Goal: Transaction & Acquisition: Purchase product/service

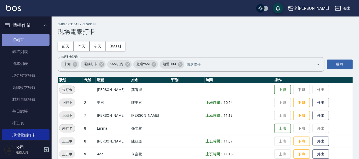
click at [28, 41] on link "打帳單" at bounding box center [25, 40] width 47 height 12
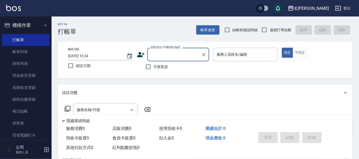
click at [173, 54] on input "顧客姓名/手機號碼/編號" at bounding box center [175, 54] width 50 height 9
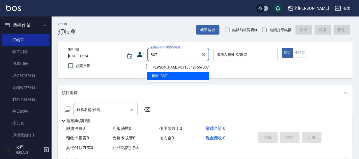
type input "[PERSON_NAME]/0918549765/B37"
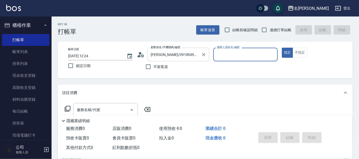
type input "美君-2"
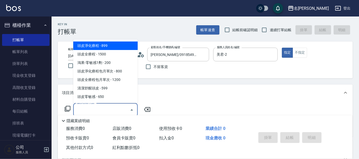
click at [109, 113] on input "服務名稱/代號" at bounding box center [102, 110] width 52 height 9
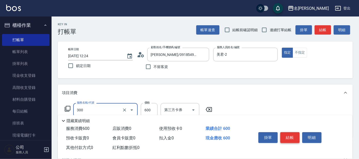
type input "剪髮 講師級設計師(300)"
click at [290, 138] on button "結帳" at bounding box center [290, 137] width 19 height 11
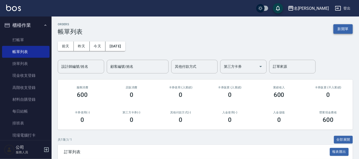
click at [346, 30] on button "新開單" at bounding box center [343, 29] width 19 height 10
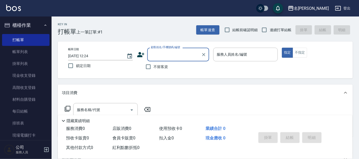
click at [175, 59] on input "顧客姓名/手機號碼/編號" at bounding box center [175, 54] width 50 height 9
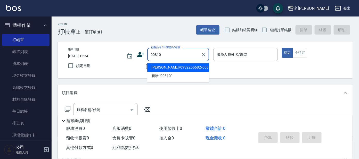
type input "[PERSON_NAME]/0932255682/00810"
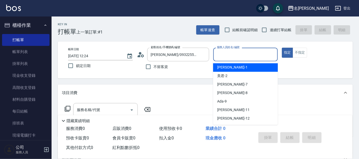
click at [234, 54] on input "服務人員姓名/編號" at bounding box center [246, 54] width 60 height 9
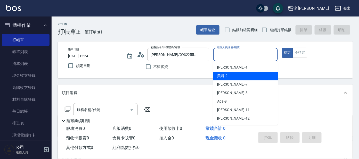
click at [237, 72] on div "美君 -2" at bounding box center [245, 76] width 65 height 9
type input "美君-2"
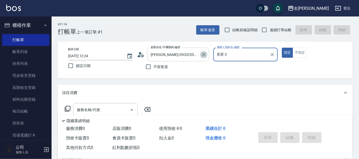
click at [203, 53] on icon "Clear" at bounding box center [203, 54] width 5 height 5
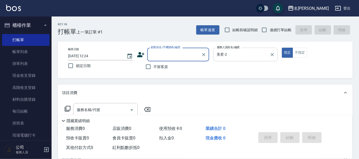
drag, startPoint x: 271, startPoint y: 54, endPoint x: 267, endPoint y: 56, distance: 4.8
click at [271, 54] on icon "Clear" at bounding box center [272, 54] width 5 height 5
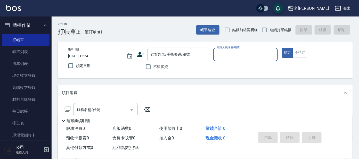
click at [44, 27] on button "櫃檯作業" at bounding box center [25, 25] width 47 height 13
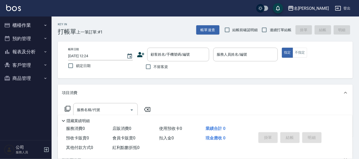
click at [25, 63] on button "客戶管理" at bounding box center [25, 65] width 47 height 13
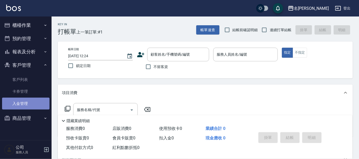
click at [30, 106] on link "入金管理" at bounding box center [25, 104] width 47 height 12
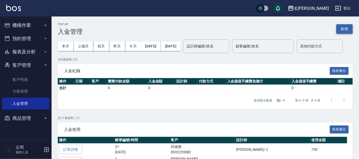
click at [347, 24] on button "新增" at bounding box center [345, 29] width 17 height 10
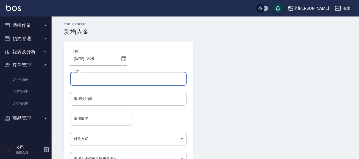
click at [82, 79] on input "金額" at bounding box center [128, 79] width 117 height 14
type input "20000"
click at [154, 96] on input "選擇設計師" at bounding box center [129, 98] width 112 height 9
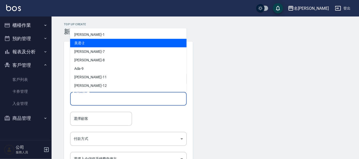
click at [105, 45] on div "美君 -2" at bounding box center [128, 43] width 117 height 9
type input "美君-2"
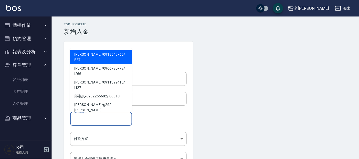
click at [95, 120] on input "選擇顧客" at bounding box center [101, 118] width 57 height 9
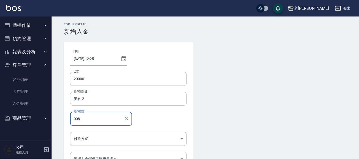
type input "00810"
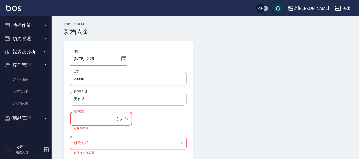
type input "[PERSON_NAME]/0932255682/00810"
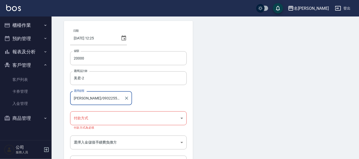
scroll to position [32, 0]
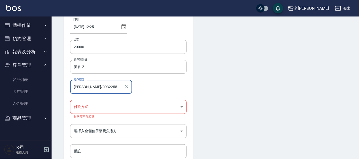
click at [124, 108] on body "名留大龍 登出 櫃檯作業 打帳單 帳單列表 掛單列表 現金收支登錄 高階收支登錄 材料自購登錄 每日結帳 排班表 現場電腦打卡 預約管理 預約管理 單日預約紀…" at bounding box center [179, 77] width 359 height 218
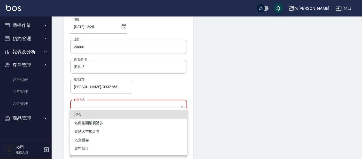
click at [119, 114] on li "現金" at bounding box center [128, 114] width 117 height 9
type input "現金"
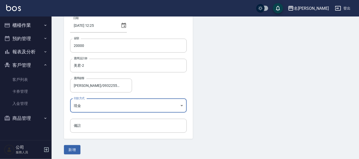
scroll to position [35, 0]
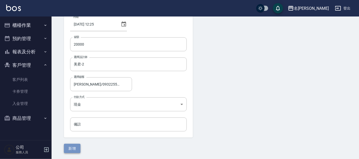
click at [73, 148] on button "新增" at bounding box center [72, 149] width 17 height 10
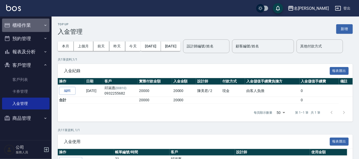
click at [15, 25] on button "櫃檯作業" at bounding box center [25, 25] width 47 height 13
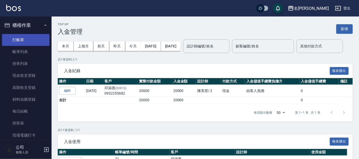
click at [19, 39] on link "打帳單" at bounding box center [25, 40] width 47 height 12
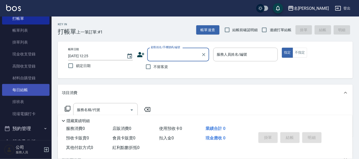
scroll to position [32, 0]
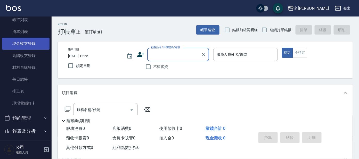
click at [37, 42] on link "現金收支登錄" at bounding box center [25, 44] width 47 height 12
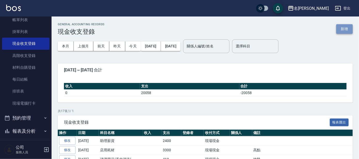
click at [342, 27] on button "新增" at bounding box center [345, 29] width 17 height 10
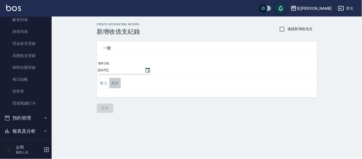
click at [118, 81] on button "支出" at bounding box center [115, 83] width 12 height 11
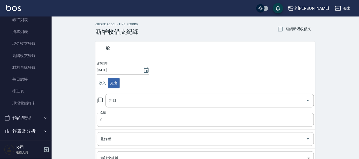
click at [99, 102] on icon at bounding box center [100, 101] width 6 height 6
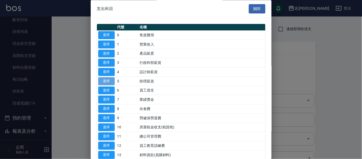
click at [106, 77] on button "選擇" at bounding box center [106, 81] width 17 height 8
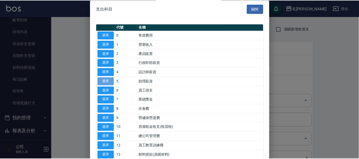
type input "5 助理薪資"
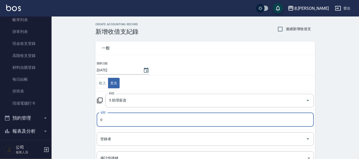
click at [109, 119] on input "0" at bounding box center [205, 120] width 217 height 14
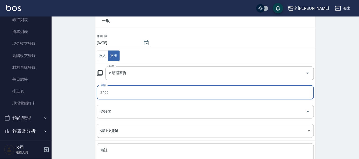
scroll to position [64, 0]
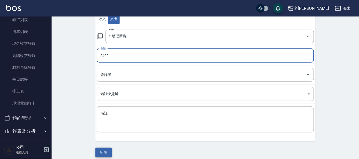
type input "2400"
click at [104, 155] on button "新增" at bounding box center [103, 153] width 17 height 10
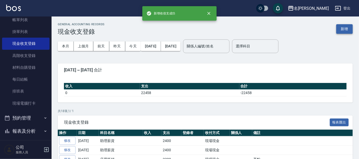
click at [344, 32] on button "新增" at bounding box center [345, 29] width 17 height 10
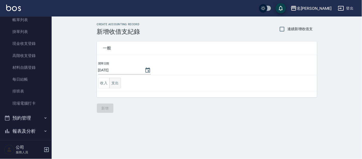
click at [114, 81] on button "支出" at bounding box center [115, 83] width 12 height 11
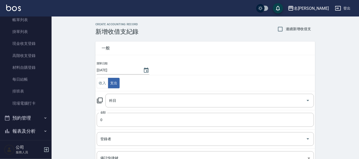
click at [101, 100] on icon at bounding box center [100, 101] width 6 height 6
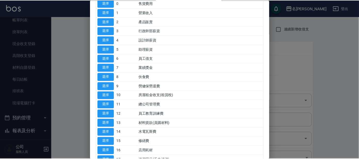
scroll to position [64, 0]
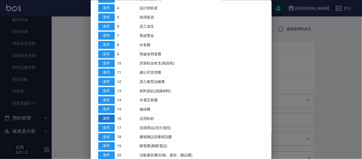
click at [108, 118] on button "選擇" at bounding box center [106, 119] width 17 height 8
type input "16 店用耗材"
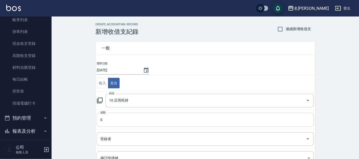
click at [110, 120] on input "0" at bounding box center [205, 120] width 217 height 14
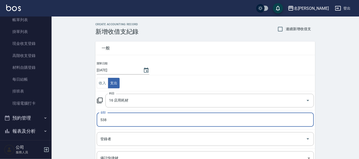
type input "538"
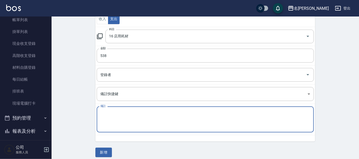
click at [103, 115] on textarea "備註" at bounding box center [205, 120] width 210 height 18
type textarea "g"
click at [106, 112] on textarea "水平鹽酸" at bounding box center [205, 120] width 210 height 18
click at [107, 111] on textarea "水平鹽酸" at bounding box center [205, 120] width 210 height 18
type textarea "水瓶鹽酸"
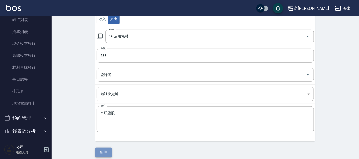
click at [103, 151] on button "新增" at bounding box center [103, 153] width 17 height 10
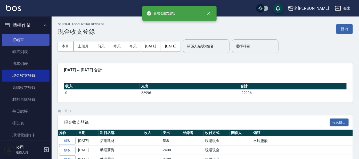
click at [30, 39] on link "打帳單" at bounding box center [25, 40] width 47 height 12
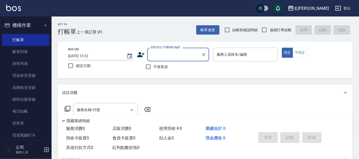
click at [199, 55] on div "顧客姓名/手機號碼/編號" at bounding box center [178, 55] width 62 height 14
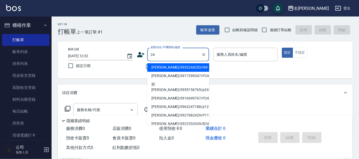
click at [150, 53] on input "24" at bounding box center [175, 54] width 50 height 9
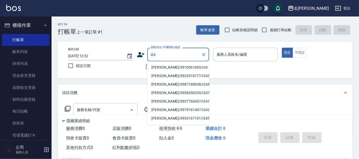
click at [169, 67] on li "[PERSON_NAME]/0910061603/I24" at bounding box center [178, 67] width 62 height 9
type input "[PERSON_NAME]/0910061603/I24"
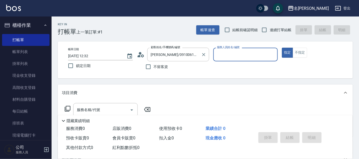
type input "Ada-9"
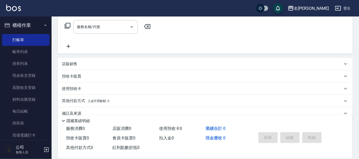
scroll to position [92, 0]
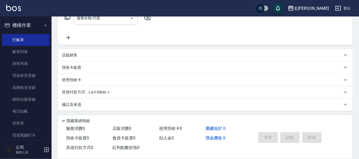
click at [83, 66] on div "預收卡販賣" at bounding box center [202, 67] width 281 height 5
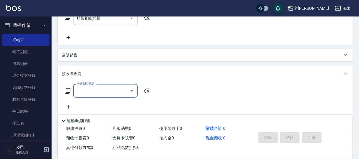
scroll to position [0, 0]
click at [79, 93] on input "卡券名稱/代號" at bounding box center [102, 90] width 52 height 9
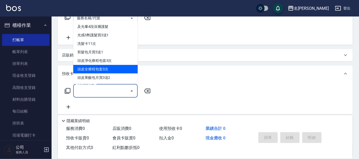
click at [92, 72] on span "頭皮全療程包套3次" at bounding box center [105, 69] width 65 height 9
click at [92, 72] on div "預收卡販賣" at bounding box center [202, 73] width 281 height 5
type input "頭皮全療程包套3次(993)"
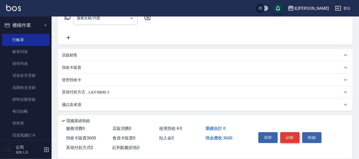
click at [289, 138] on button "結帳" at bounding box center [290, 137] width 19 height 11
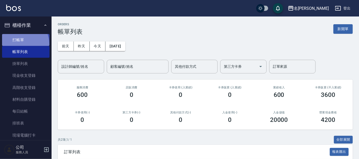
click at [20, 44] on link "打帳單" at bounding box center [25, 40] width 47 height 12
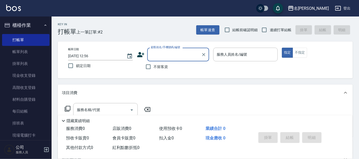
click at [158, 52] on input "顧客姓名/手機號碼/編號" at bounding box center [175, 54] width 50 height 9
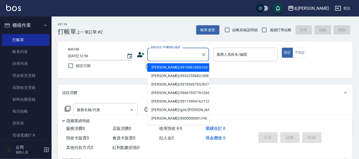
click at [157, 68] on li "[PERSON_NAME]/0910061603/I24" at bounding box center [178, 67] width 62 height 9
type input "[PERSON_NAME]/0910061603/I24"
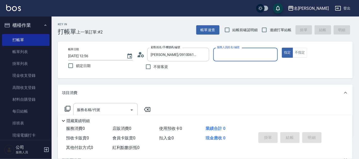
type input "Ada-9"
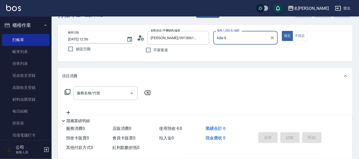
scroll to position [32, 0]
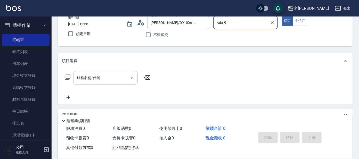
click at [68, 77] on icon at bounding box center [68, 77] width 6 height 6
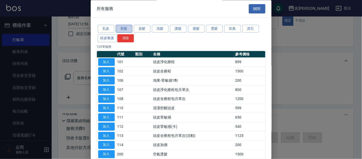
click at [123, 30] on button "剪髮" at bounding box center [124, 29] width 17 height 8
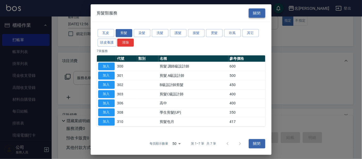
click at [254, 12] on button "關閉" at bounding box center [257, 13] width 17 height 10
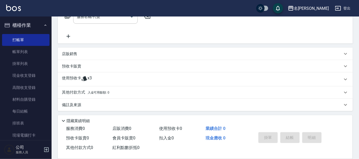
scroll to position [29, 0]
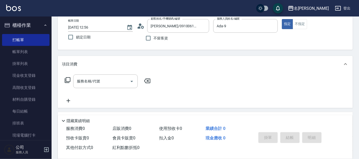
click at [70, 79] on icon at bounding box center [68, 80] width 6 height 6
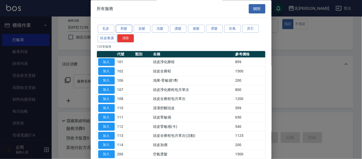
click at [131, 27] on button "剪髮" at bounding box center [124, 29] width 17 height 8
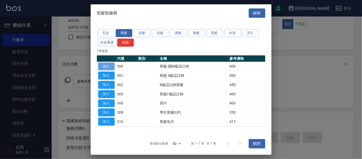
click at [110, 65] on button "加入" at bounding box center [106, 66] width 17 height 8
type input "剪髮 講師級設計師(300)"
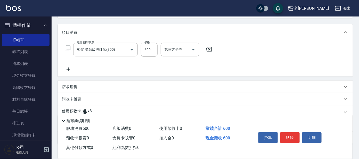
scroll to position [93, 0]
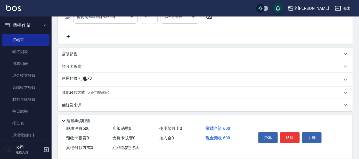
click at [121, 81] on div "使用預收卡 x3" at bounding box center [202, 80] width 281 height 8
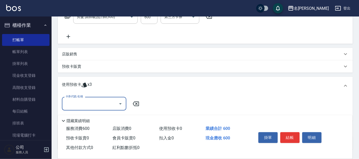
scroll to position [0, 0]
click at [106, 104] on input "卡券代號/名稱" at bounding box center [90, 103] width 52 height 9
click at [92, 119] on div "頭皮全療程包套3次 剩餘3張" at bounding box center [94, 117] width 65 height 9
type input "頭皮全療程包套3次"
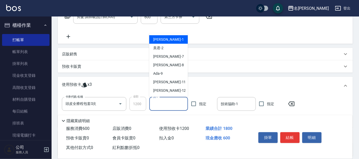
click at [159, 105] on input "洗-1" at bounding box center [169, 104] width 34 height 9
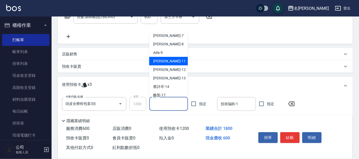
scroll to position [32, 0]
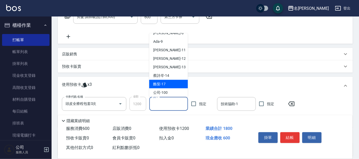
click at [162, 82] on span "酪梨 -17" at bounding box center [160, 84] width 12 height 5
type input "酪梨-17"
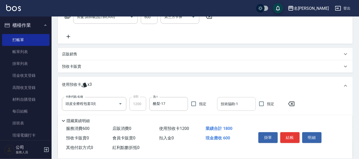
click at [229, 103] on input "技術協助-1" at bounding box center [237, 104] width 34 height 9
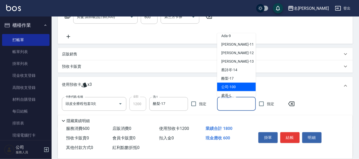
scroll to position [42, 0]
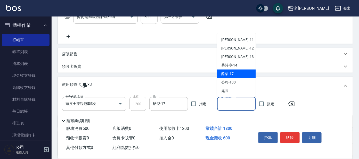
click at [234, 75] on span "酪梨 -17" at bounding box center [227, 73] width 12 height 5
type input "酪梨-17"
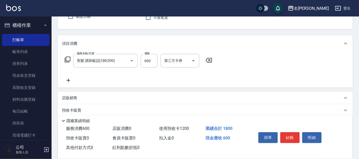
scroll to position [97, 0]
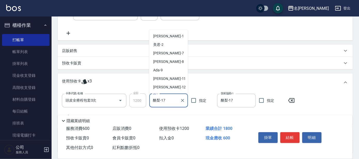
click at [178, 99] on input "酪梨-17" at bounding box center [165, 100] width 26 height 9
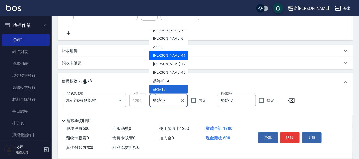
click at [176, 56] on div "[PERSON_NAME] -11" at bounding box center [168, 55] width 39 height 9
type input "[PERSON_NAME]-11"
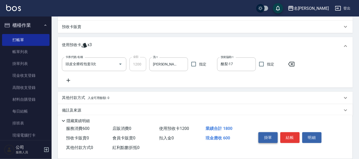
scroll to position [139, 0]
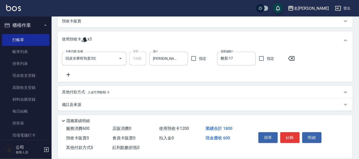
click at [294, 137] on button "結帳" at bounding box center [290, 137] width 19 height 11
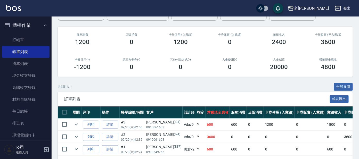
scroll to position [74, 0]
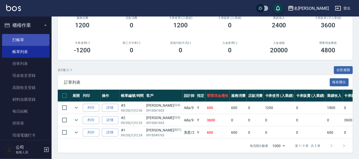
click at [36, 41] on link "打帳單" at bounding box center [25, 40] width 47 height 12
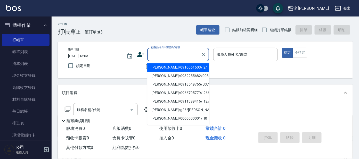
click at [177, 56] on input "顧客姓名/手機號碼/編號" at bounding box center [175, 54] width 50 height 9
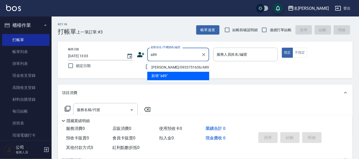
click at [177, 66] on li "[PERSON_NAME]/0933751636/A89" at bounding box center [178, 67] width 62 height 9
type input "[PERSON_NAME]/0933751636/A89"
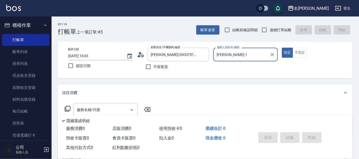
click at [237, 54] on input "[PERSON_NAME]-1" at bounding box center [242, 54] width 52 height 9
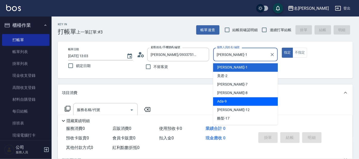
click at [227, 100] on div "Ada -9" at bounding box center [245, 102] width 65 height 9
type input "Ada-9"
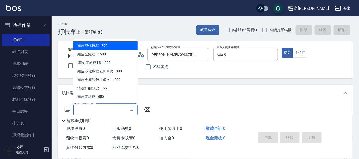
click at [107, 110] on input "服務名稱/代號" at bounding box center [102, 110] width 52 height 9
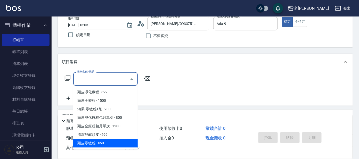
scroll to position [92, 0]
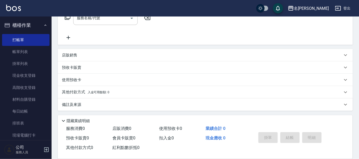
drag, startPoint x: 188, startPoint y: 40, endPoint x: 159, endPoint y: 49, distance: 29.9
click at [187, 41] on div "服務名稱/代號 服務名稱/代號" at bounding box center [205, 27] width 295 height 36
click at [108, 55] on div "店販銷售" at bounding box center [202, 55] width 281 height 5
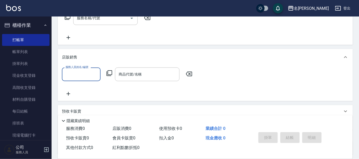
scroll to position [0, 0]
click at [79, 75] on input "服務人員姓名/編號" at bounding box center [81, 74] width 34 height 9
drag, startPoint x: 209, startPoint y: 70, endPoint x: 189, endPoint y: 76, distance: 20.9
click at [203, 73] on div "服務人員姓名/編號 服務人員姓名/編號 商品代號/名稱 商品代號/名稱" at bounding box center [205, 82] width 287 height 29
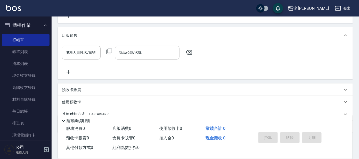
scroll to position [135, 0]
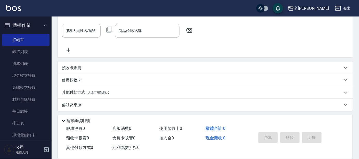
click at [88, 66] on div "預收卡販賣" at bounding box center [202, 67] width 281 height 5
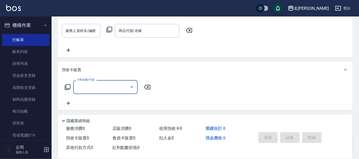
scroll to position [0, 0]
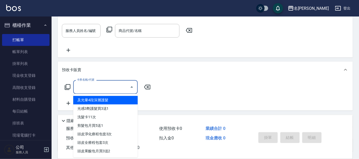
click at [83, 86] on input "卡券名稱/代號" at bounding box center [102, 87] width 52 height 9
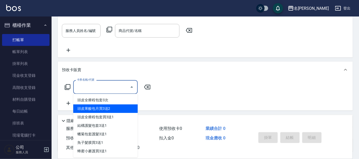
scroll to position [10, 0]
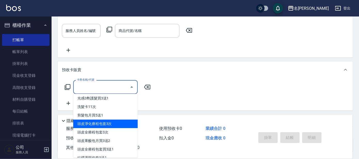
click at [108, 125] on span "頭皮淨化療程包套3次" at bounding box center [105, 124] width 65 height 9
type input "頭皮淨化療程包套3次(992)"
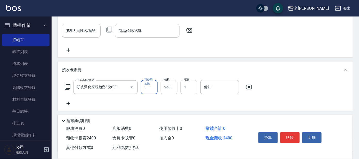
click at [249, 86] on icon at bounding box center [248, 87] width 13 height 6
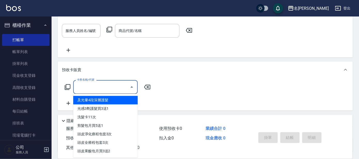
click at [101, 84] on input "卡券名稱/代號" at bounding box center [102, 87] width 52 height 9
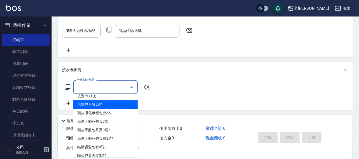
scroll to position [32, 0]
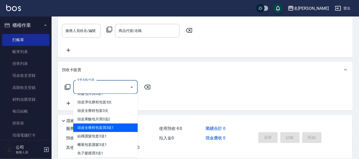
click at [116, 125] on span "頭皮全療程包套買3送1" at bounding box center [105, 128] width 65 height 9
type input "頭皮全療程包套買3送1(995)"
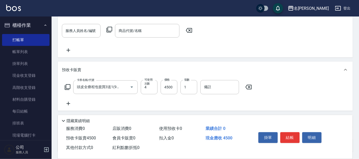
drag, startPoint x: 249, startPoint y: 87, endPoint x: 170, endPoint y: 93, distance: 79.7
click at [244, 90] on div "卡券名稱/代號 頭皮全療程包套買3送1(995) 卡券名稱/代號 可使用次數 4 可使用次數 價格 4500 價格 張數 1 張數 備註 備註" at bounding box center [158, 87] width 193 height 14
click at [248, 88] on icon at bounding box center [248, 87] width 13 height 6
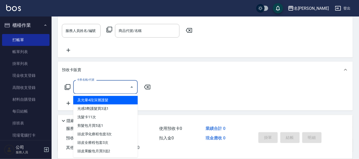
drag, startPoint x: 81, startPoint y: 84, endPoint x: 85, endPoint y: 89, distance: 6.6
click at [82, 84] on input "卡券名稱/代號" at bounding box center [102, 87] width 52 height 9
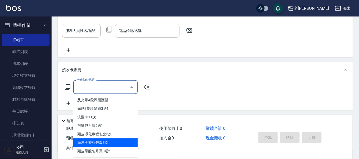
click at [111, 141] on span "頭皮全療程包套3次" at bounding box center [105, 143] width 65 height 9
type input "頭皮全療程包套3次(993)"
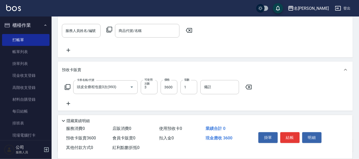
click at [235, 107] on div "卡券名稱/代號 頭皮全療程包套3次(993) 卡券名稱/代號 可使用次數 3 可使用次數 價格 3600 價格 張數 1 張數 備註 備註" at bounding box center [205, 94] width 295 height 33
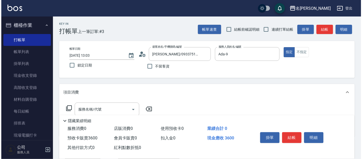
scroll to position [0, 0]
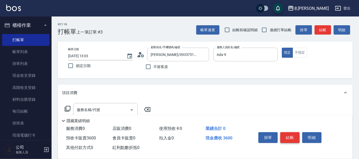
click at [284, 135] on button "結帳" at bounding box center [290, 137] width 19 height 11
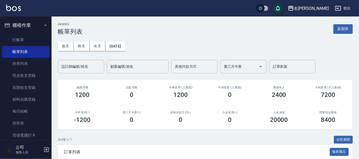
click at [35, 33] on ul "打帳單 帳單列表 掛單列表 現金收支登錄 高階收支登錄 材料自購登錄 每日結帳 排班表 現場電腦打卡" at bounding box center [25, 87] width 47 height 111
click at [33, 40] on link "打帳單" at bounding box center [25, 40] width 47 height 12
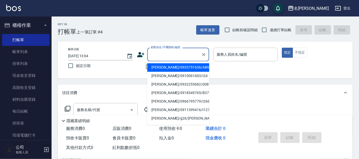
click at [178, 54] on input "顧客姓名/手機號碼/編號" at bounding box center [175, 54] width 50 height 9
drag, startPoint x: 177, startPoint y: 65, endPoint x: 185, endPoint y: 63, distance: 8.6
click at [177, 65] on li "[PERSON_NAME]/0933751636/A89" at bounding box center [178, 67] width 62 height 9
type input "[PERSON_NAME]/0933751636/A89"
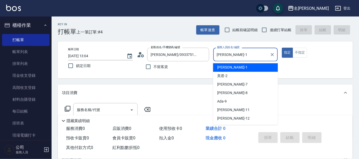
click at [236, 54] on input "[PERSON_NAME]-1" at bounding box center [242, 54] width 52 height 9
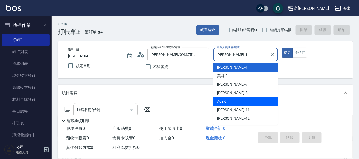
click at [230, 104] on div "Ada -9" at bounding box center [245, 102] width 65 height 9
type input "Ada-9"
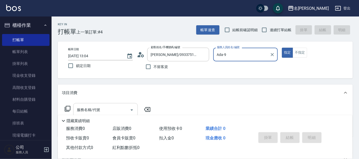
click at [118, 109] on input "服務名稱/代號" at bounding box center [102, 110] width 52 height 9
click at [67, 109] on icon at bounding box center [68, 109] width 6 height 6
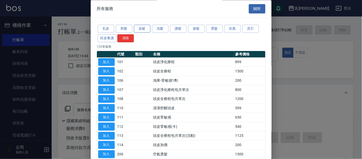
click at [139, 27] on button "染髮" at bounding box center [142, 29] width 17 height 8
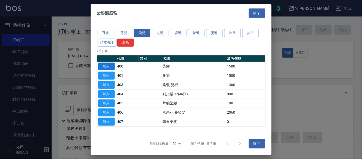
click at [104, 64] on button "加入" at bounding box center [106, 66] width 17 height 8
type input "染髮(400)"
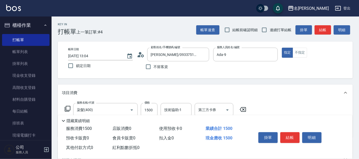
click at [69, 107] on icon at bounding box center [68, 109] width 6 height 6
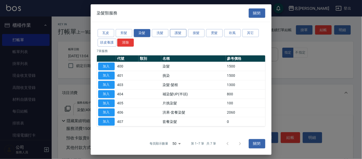
click at [181, 30] on button "護髮" at bounding box center [178, 33] width 17 height 8
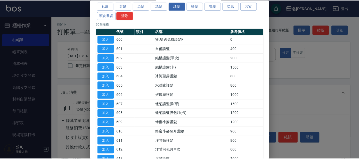
scroll to position [32, 0]
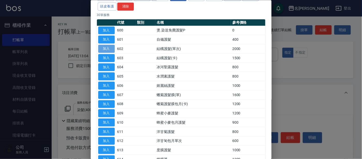
click at [107, 49] on button "加入" at bounding box center [106, 49] width 17 height 8
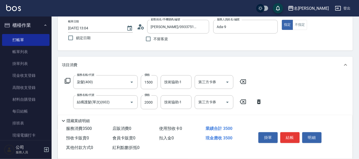
scroll to position [64, 0]
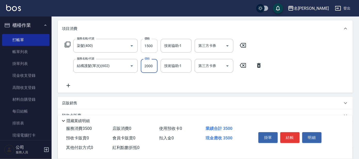
click at [150, 47] on input "1500" at bounding box center [149, 46] width 17 height 14
type input "1800"
click at [153, 44] on input "1500" at bounding box center [149, 46] width 17 height 14
type input "1600"
click at [178, 44] on input "技術協助-1" at bounding box center [176, 45] width 26 height 9
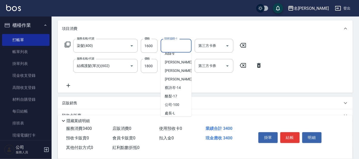
scroll to position [43, 0]
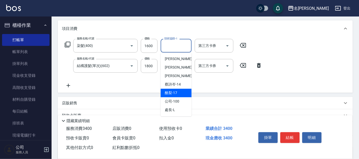
drag, startPoint x: 173, startPoint y: 91, endPoint x: 175, endPoint y: 83, distance: 8.1
click at [173, 91] on span "酪梨 -17" at bounding box center [171, 93] width 12 height 5
type input "酪梨-17"
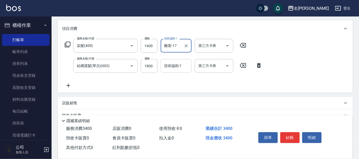
click at [181, 65] on input "技術協助-1" at bounding box center [176, 65] width 26 height 9
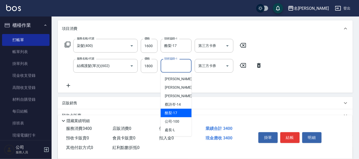
drag, startPoint x: 180, startPoint y: 111, endPoint x: 177, endPoint y: 105, distance: 6.6
click at [180, 110] on div "酪梨 -17" at bounding box center [176, 113] width 31 height 9
type input "酪梨-17"
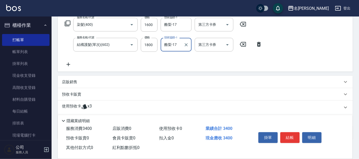
scroll to position [97, 0]
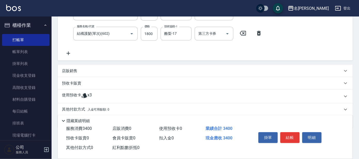
click at [99, 93] on div "使用預收卡 x3" at bounding box center [202, 97] width 281 height 8
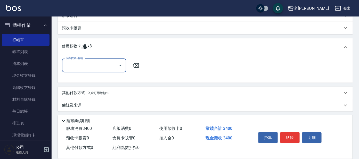
scroll to position [152, 0]
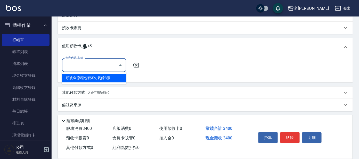
click at [83, 61] on input "卡券代號/名稱" at bounding box center [90, 65] width 52 height 9
click at [89, 76] on div "頭皮全療程包套3次 剩餘3張" at bounding box center [94, 78] width 65 height 9
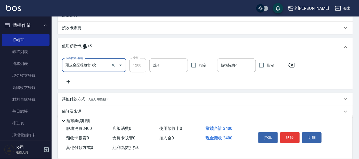
type input "頭皮全療程包套3次"
click at [178, 67] on input "洗-1" at bounding box center [169, 65] width 34 height 9
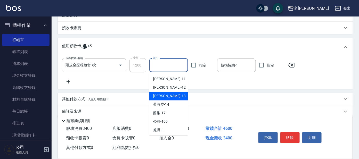
scroll to position [43, 0]
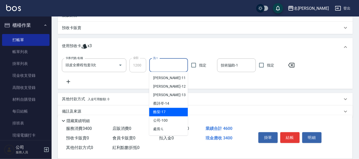
click at [173, 108] on div "酪梨 -17" at bounding box center [168, 112] width 39 height 9
type input "酪梨-17"
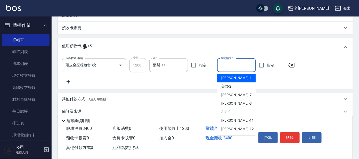
click at [246, 62] on input "技術協助-1" at bounding box center [237, 65] width 34 height 9
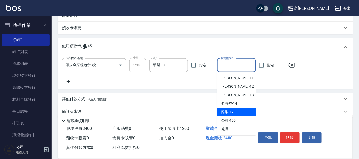
click at [235, 108] on div "酪梨 -17" at bounding box center [236, 112] width 39 height 9
type input "酪梨-17"
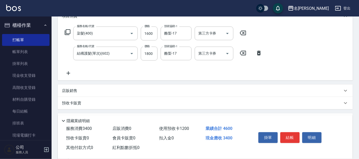
scroll to position [87, 0]
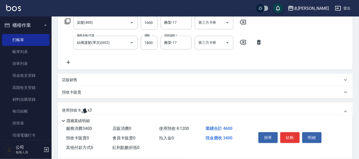
click at [93, 79] on div "店販銷售" at bounding box center [202, 79] width 281 height 5
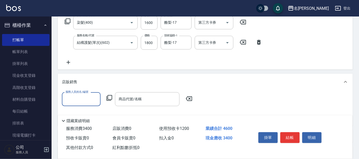
scroll to position [0, 0]
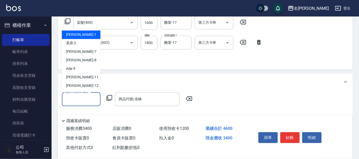
click at [82, 97] on input "服務人員姓名/編號" at bounding box center [81, 99] width 34 height 9
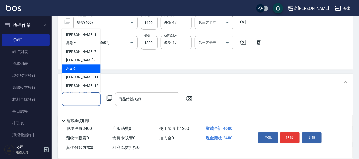
click at [83, 69] on div "Ada -9" at bounding box center [81, 69] width 39 height 9
type input "Ada-9"
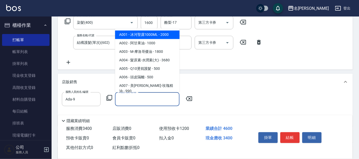
click at [136, 100] on input "商品代號/名稱" at bounding box center [147, 99] width 60 height 9
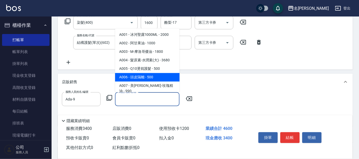
click at [161, 77] on span "A006 - 頭皮隔離 - 500" at bounding box center [147, 77] width 65 height 9
type input "頭皮隔離"
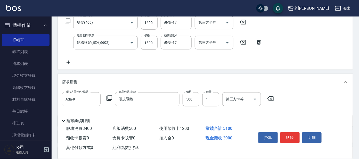
click at [301, 97] on div "服務人員姓名/編號 Ada-9 服務人員姓名/編號 商品代號/名稱 頭皮隔離 商品代號/名稱 價格 500 價格 數量 1 數量 第三方卡券 第三方卡券" at bounding box center [205, 107] width 287 height 30
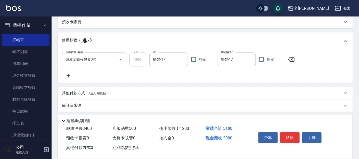
scroll to position [203, 0]
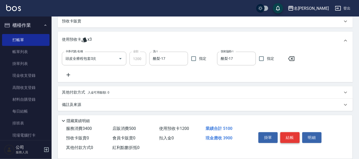
click at [286, 134] on button "結帳" at bounding box center [290, 137] width 19 height 11
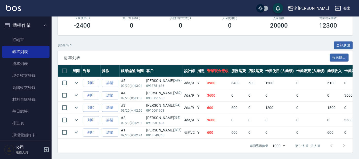
scroll to position [99, 0]
click at [115, 79] on link "詳情" at bounding box center [110, 83] width 17 height 8
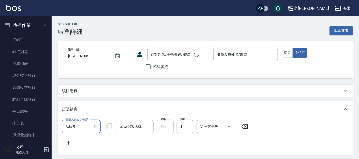
type input "[DATE] 13:04"
type input "Ada-9"
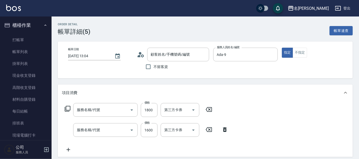
type input "頭皮隔離"
type input "[PERSON_NAME]/0933751636/A89"
type input "頭皮全療程包套3次(1/1)"
type input "結構護髮(單次)(602)"
type input "染髮(400)"
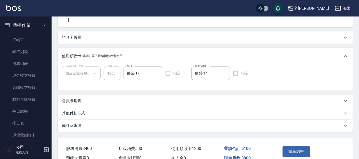
scroll to position [183, 0]
click at [295, 153] on button "重新結帳" at bounding box center [296, 152] width 27 height 11
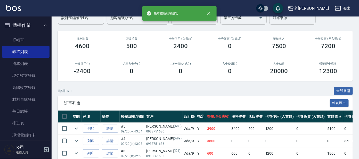
scroll to position [99, 0]
